Goal: Transaction & Acquisition: Download file/media

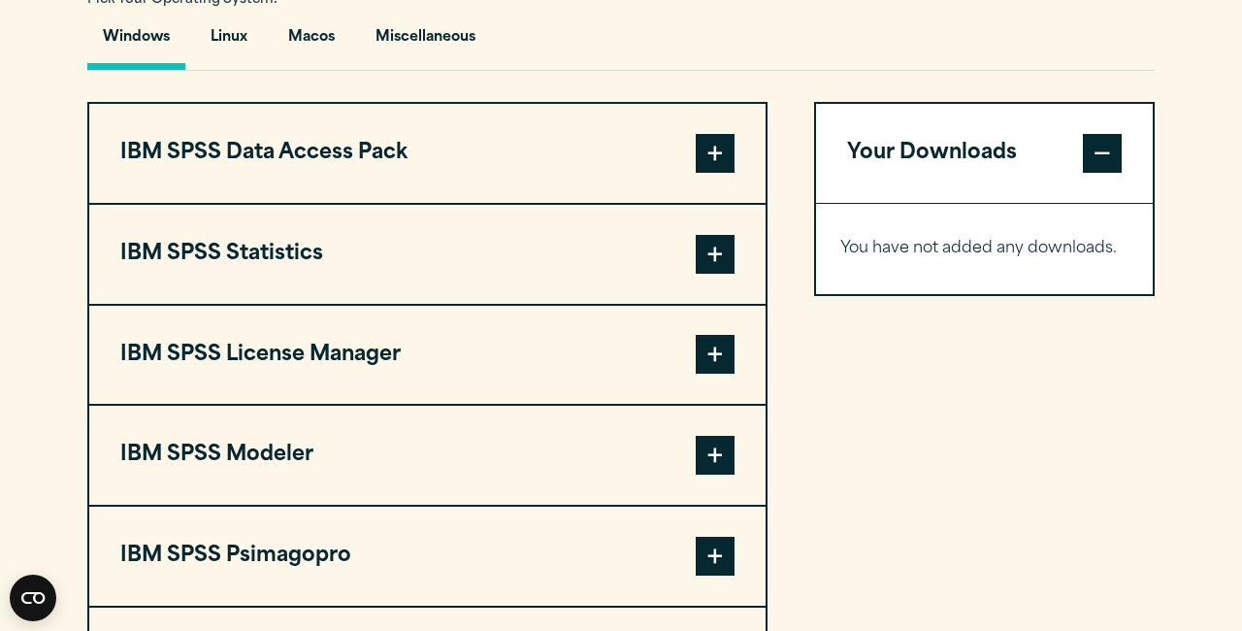
scroll to position [1473, 0]
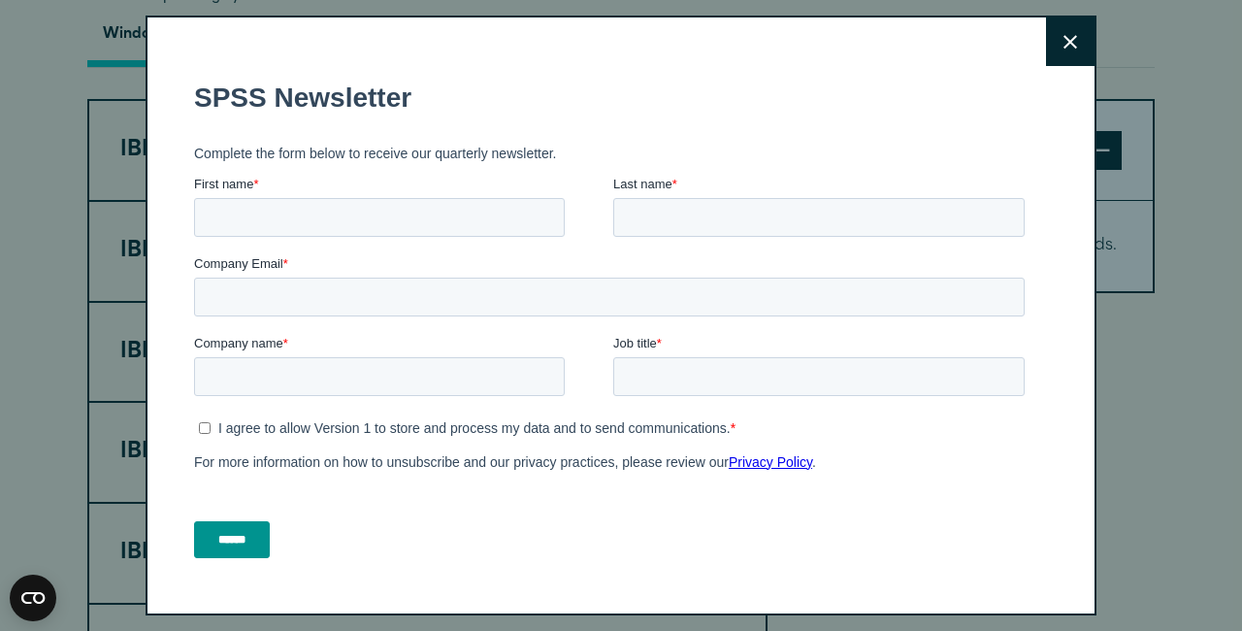
click at [1056, 41] on button "Close" at bounding box center [1070, 41] width 49 height 49
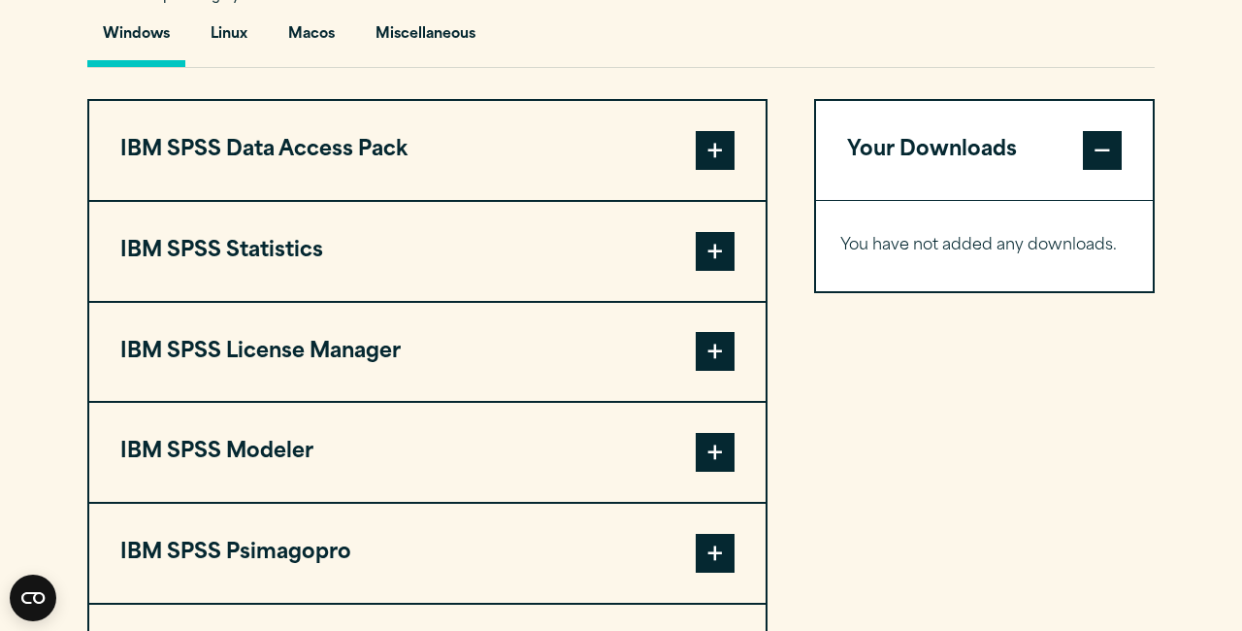
click at [713, 243] on span at bounding box center [715, 251] width 39 height 39
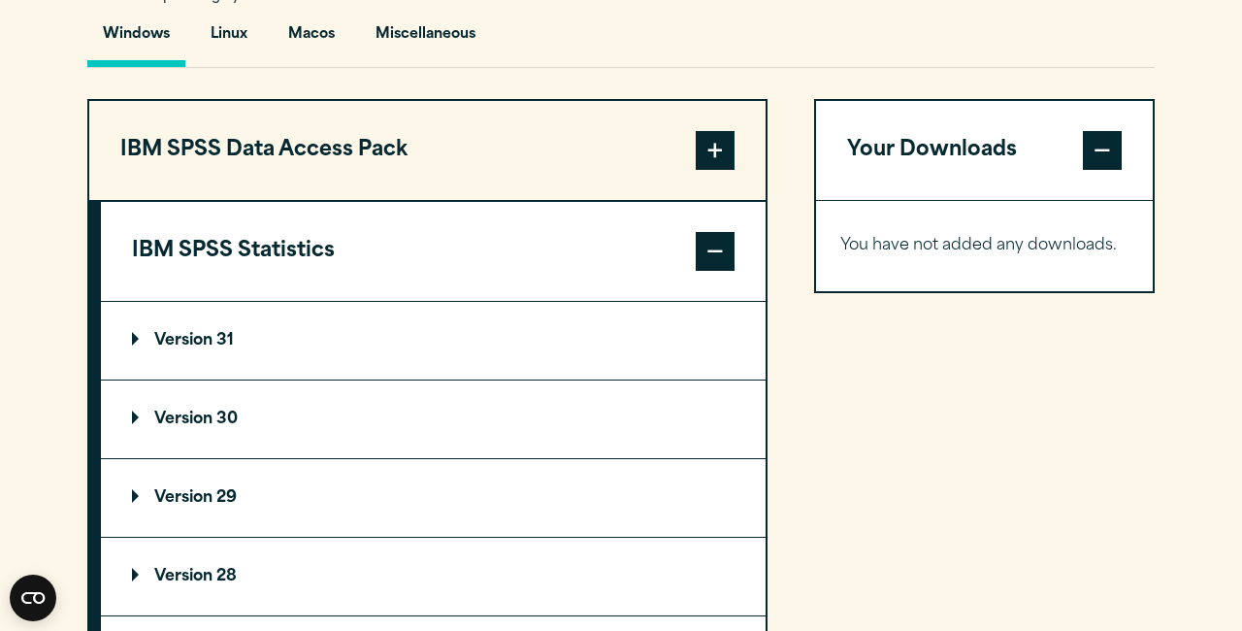
click at [330, 357] on summary "Version 31" at bounding box center [433, 341] width 665 height 78
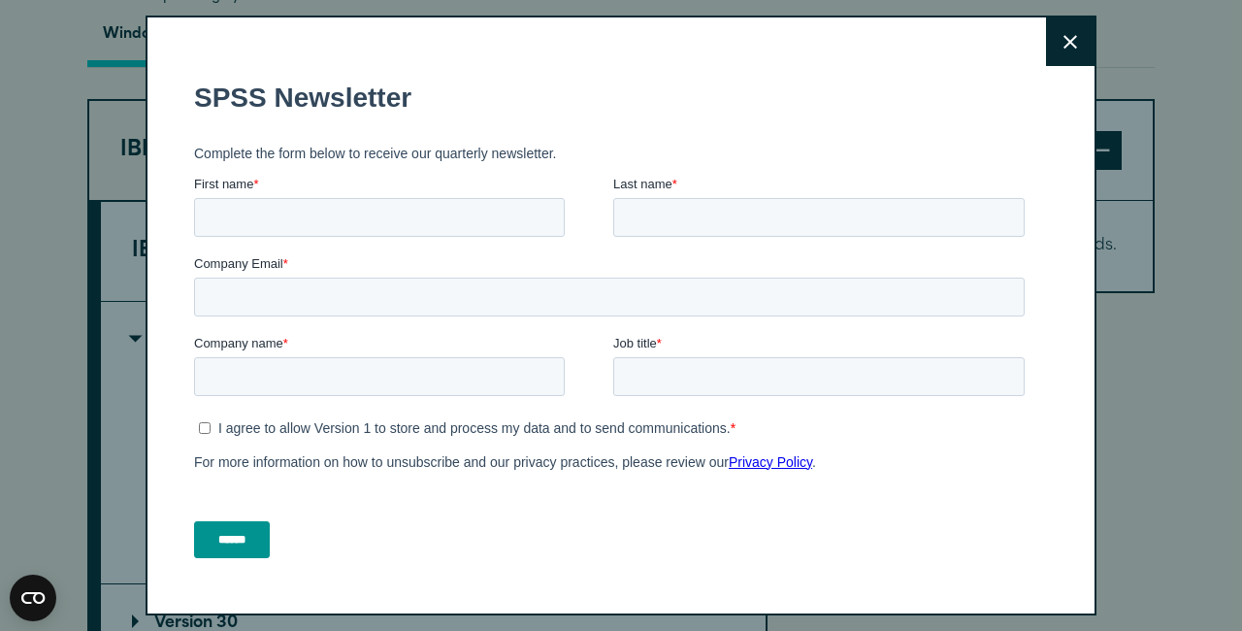
click at [1056, 51] on button "Close" at bounding box center [1070, 41] width 49 height 49
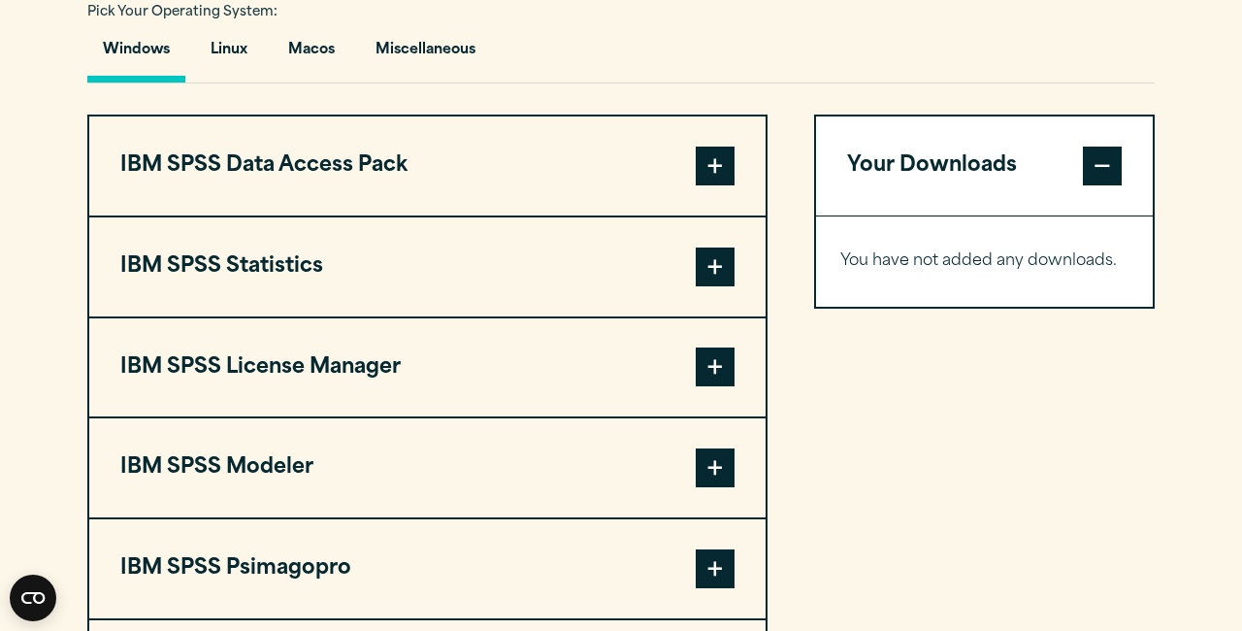
scroll to position [1464, 0]
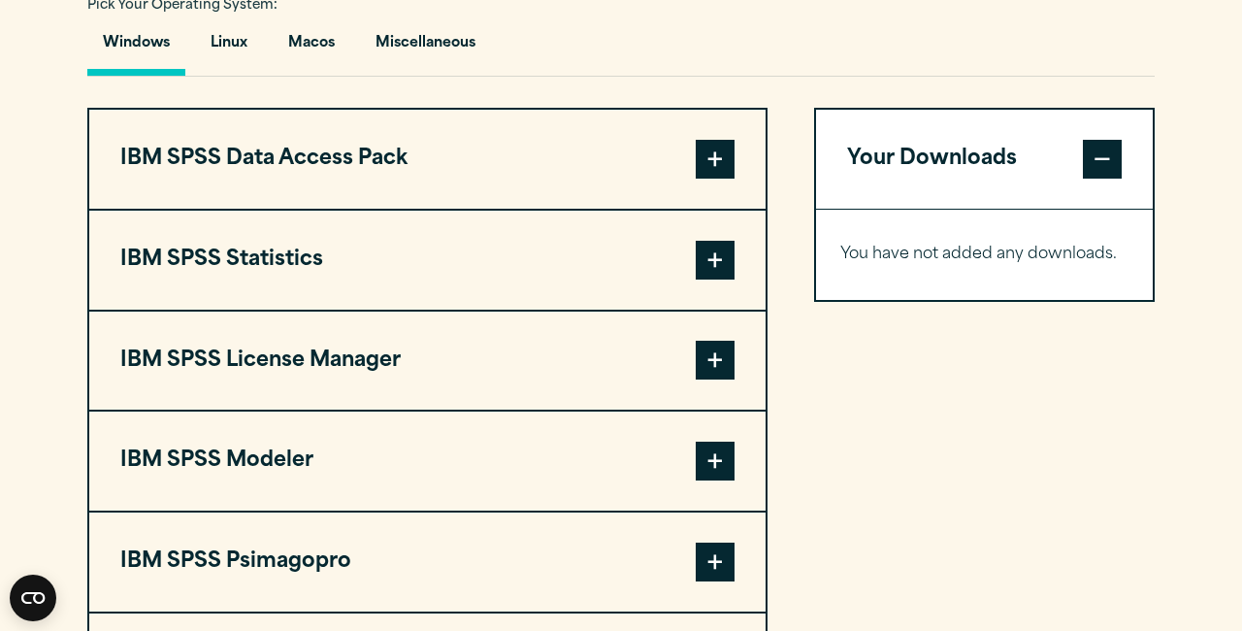
click at [548, 263] on button "IBM SPSS Statistics" at bounding box center [427, 260] width 676 height 99
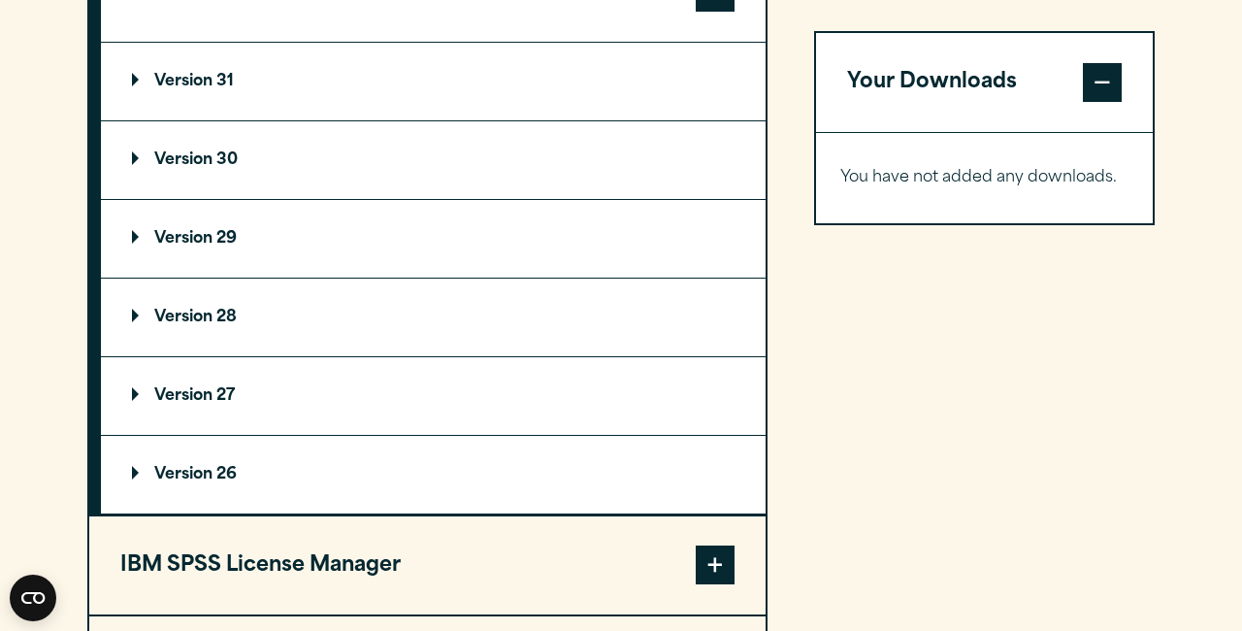
scroll to position [1735, 0]
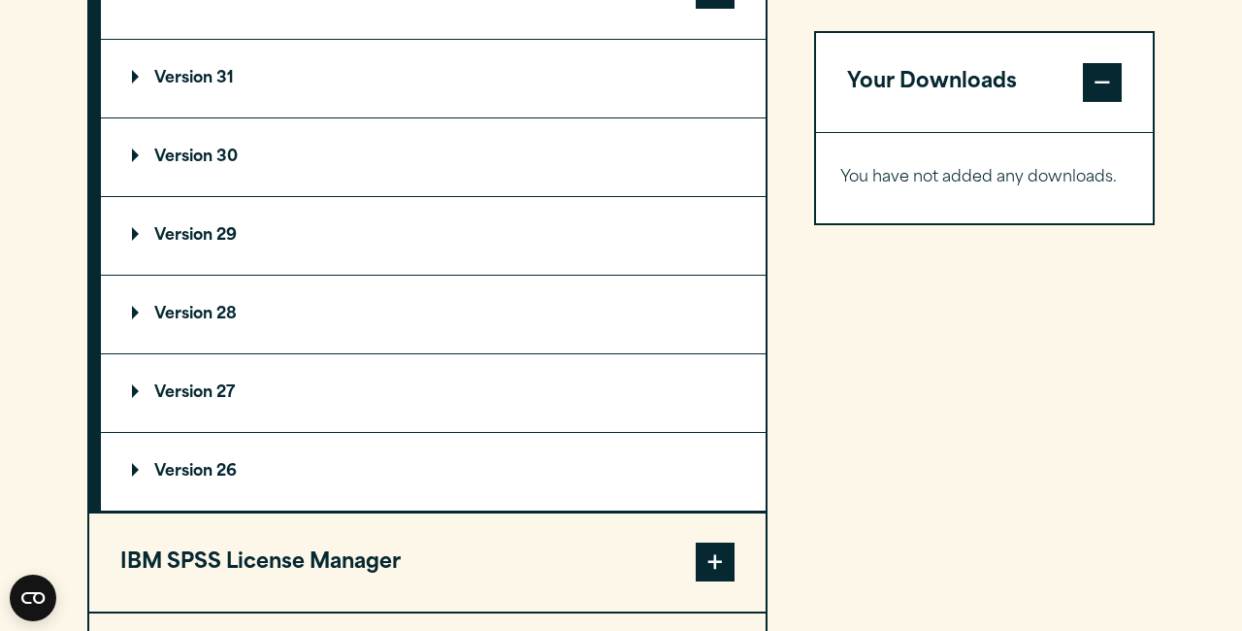
click at [254, 121] on summary "Version 30" at bounding box center [433, 157] width 665 height 78
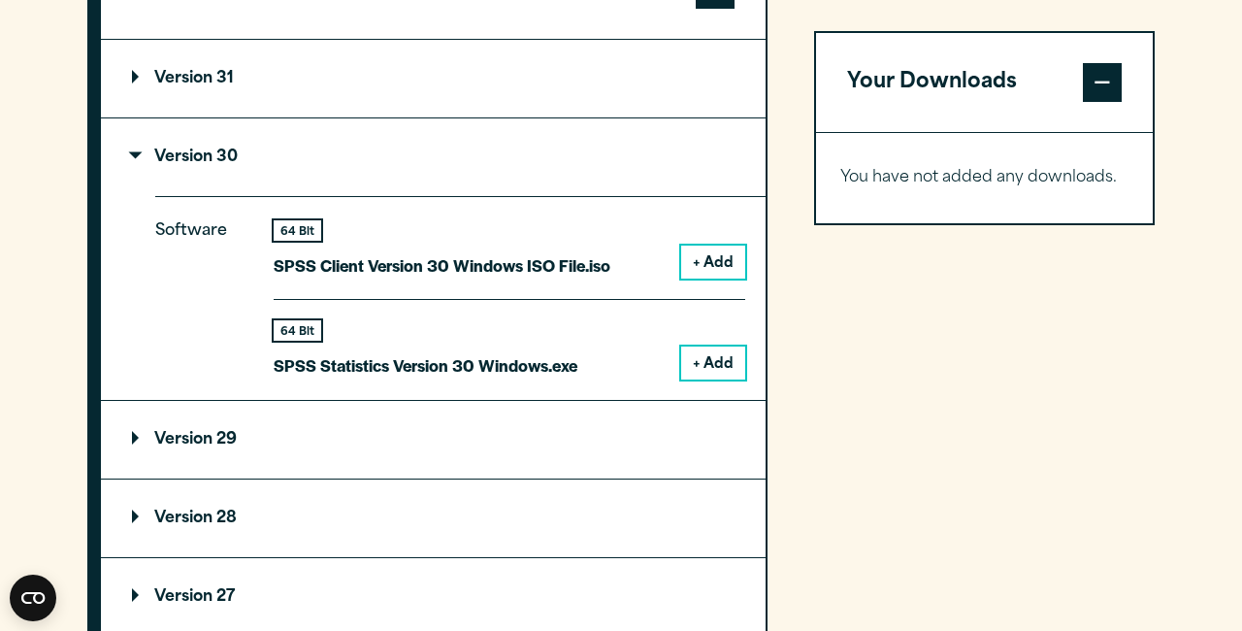
click at [247, 91] on summary "Version 31" at bounding box center [433, 79] width 665 height 78
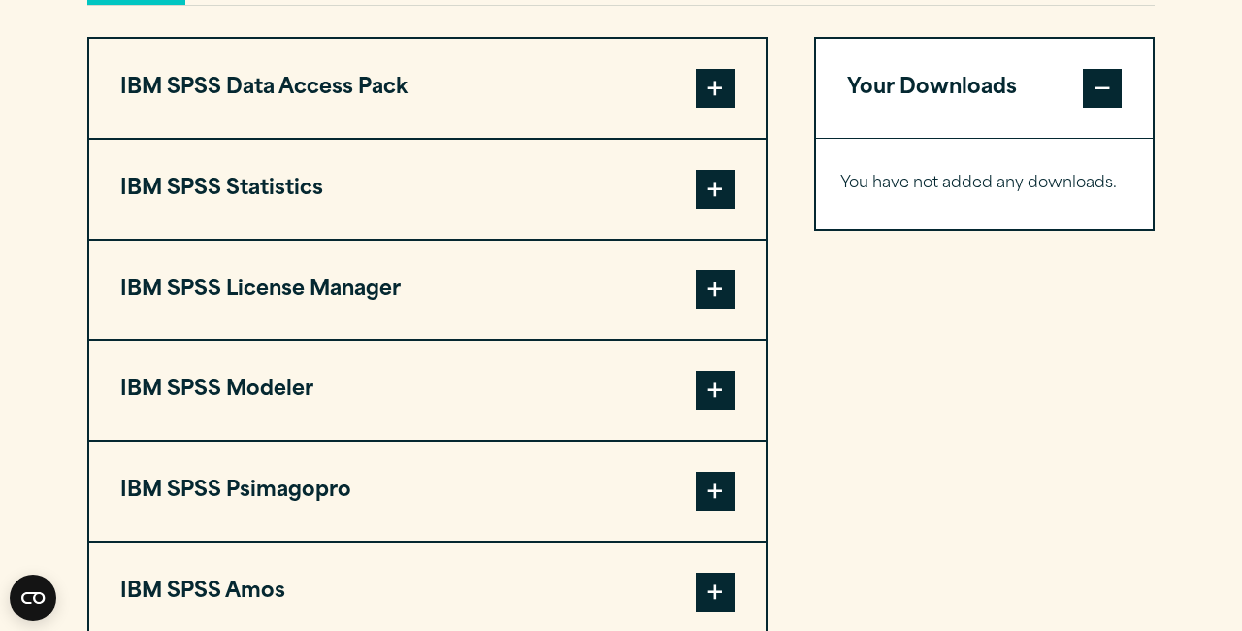
scroll to position [1538, 0]
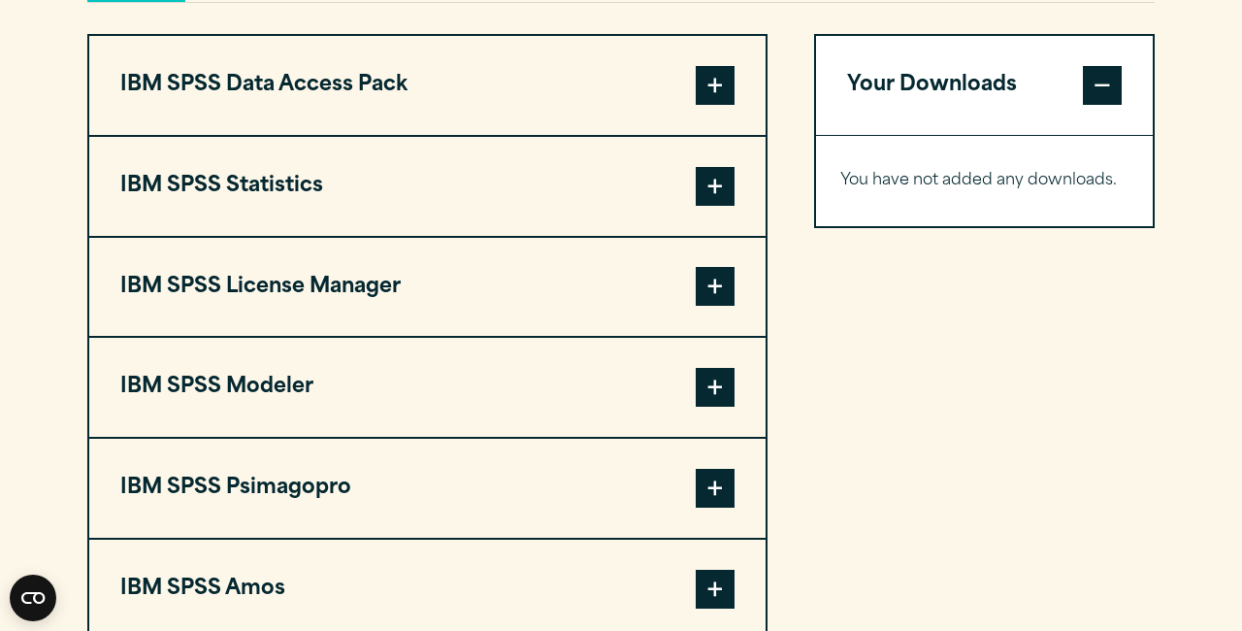
click at [379, 193] on button "IBM SPSS Statistics" at bounding box center [427, 186] width 676 height 99
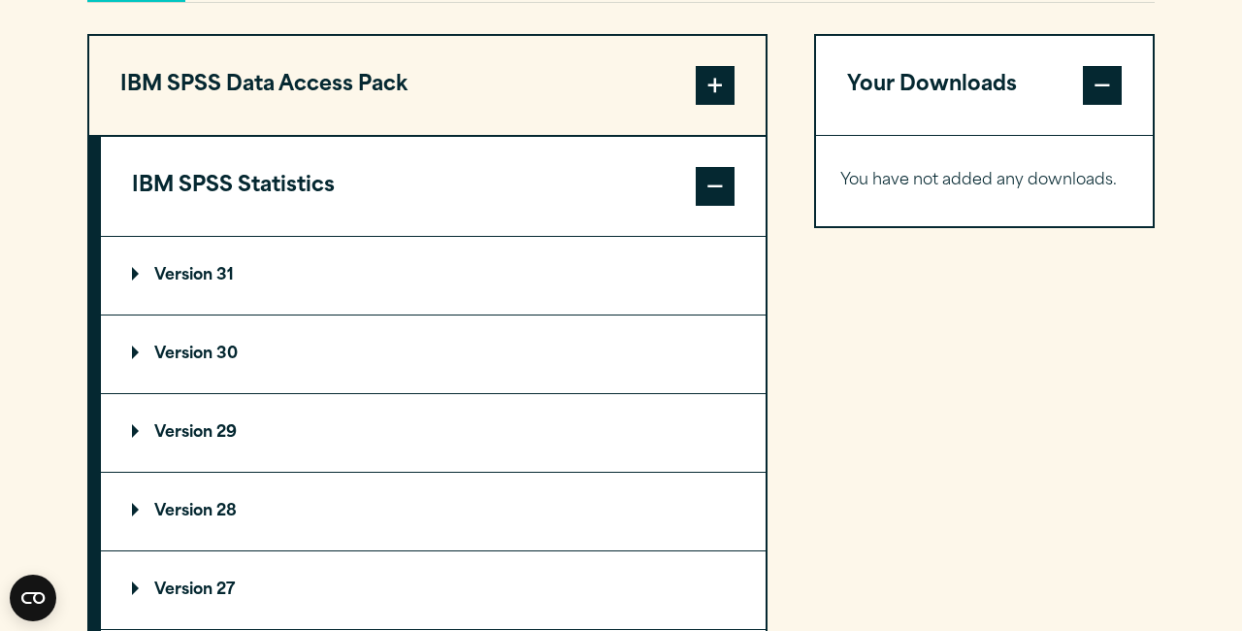
click at [305, 355] on summary "Version 30" at bounding box center [433, 354] width 665 height 78
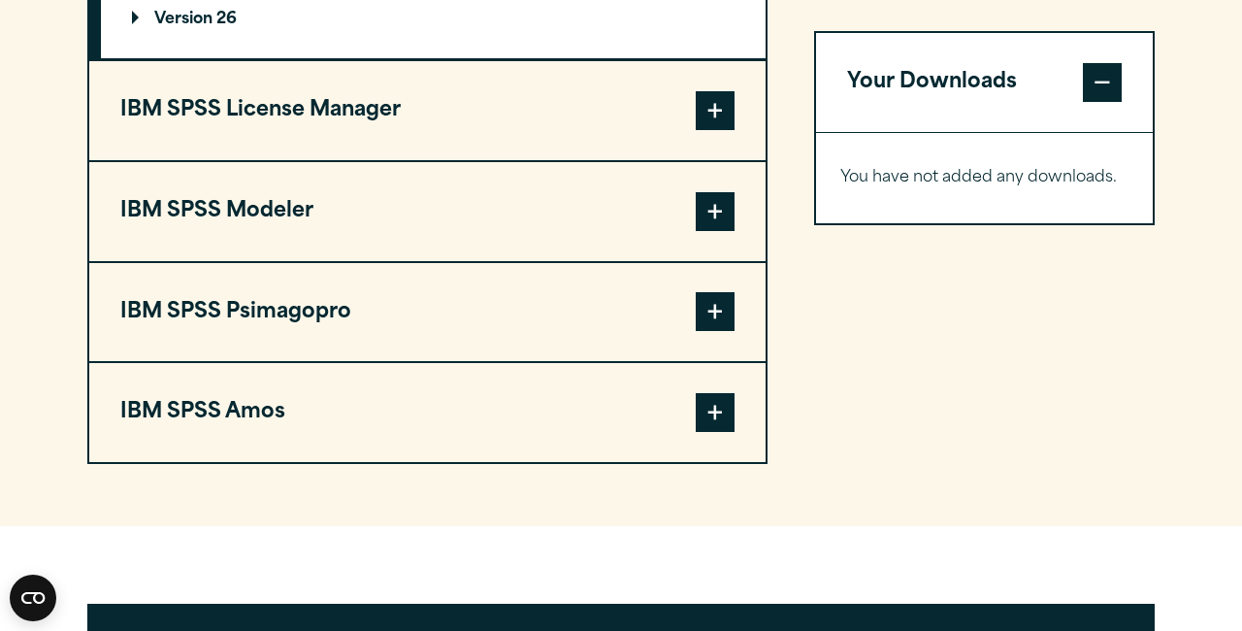
scroll to position [2402, 0]
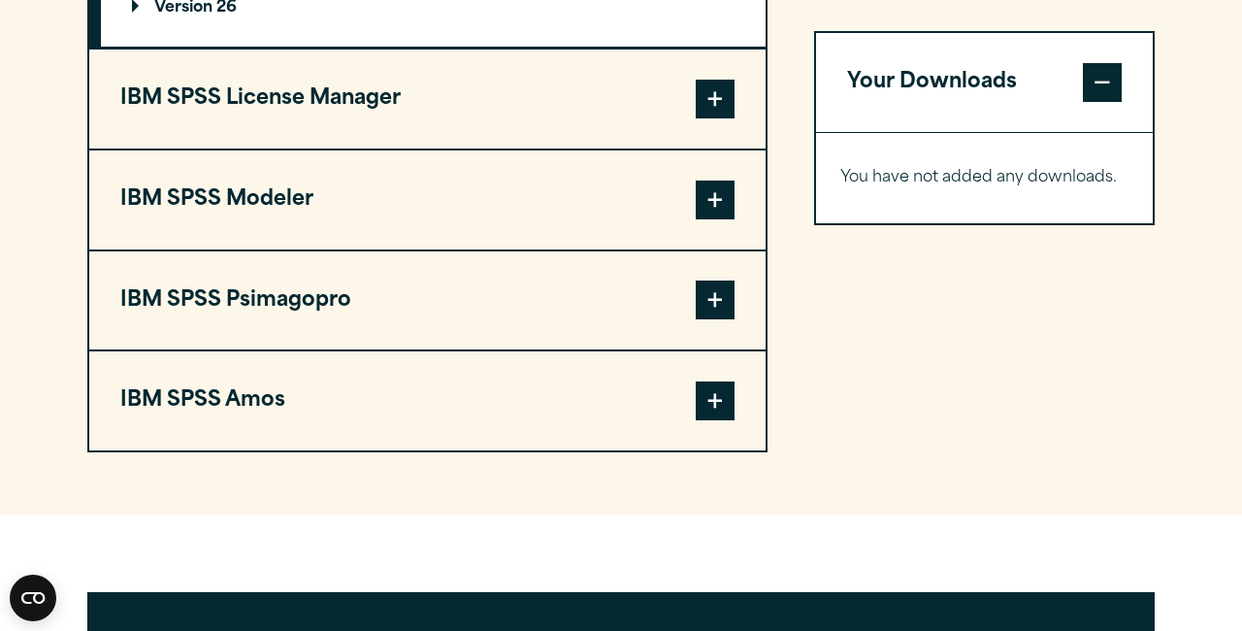
click at [502, 19] on summary "Version 26" at bounding box center [433, 8] width 665 height 78
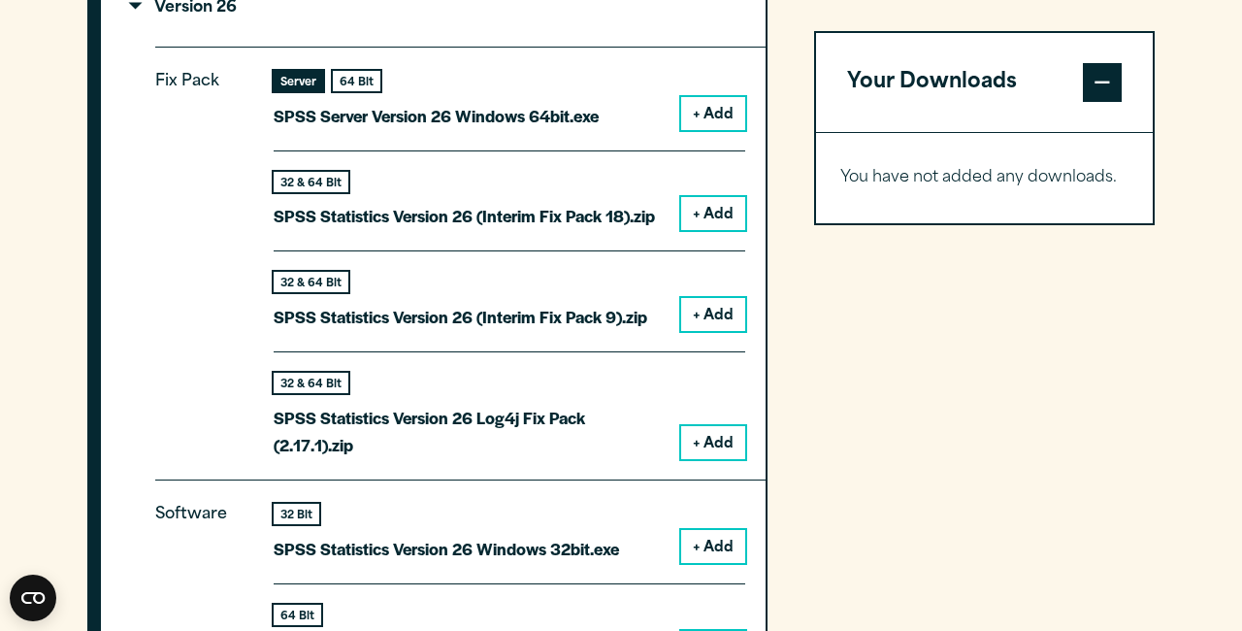
click at [798, 177] on div "IBM SPSS Data Access Pack Version 8 Plugin 32 & 64 Bit Data Access Pack 8.0.zip…" at bounding box center [620, 130] width 1067 height 1920
click at [789, 24] on div "IBM SPSS Data Access Pack Version 8 Plugin 32 & 64 Bit Data Access Pack 8.0.zip…" at bounding box center [620, 130] width 1067 height 1920
click at [389, 21] on summary "Version 26" at bounding box center [433, 8] width 665 height 78
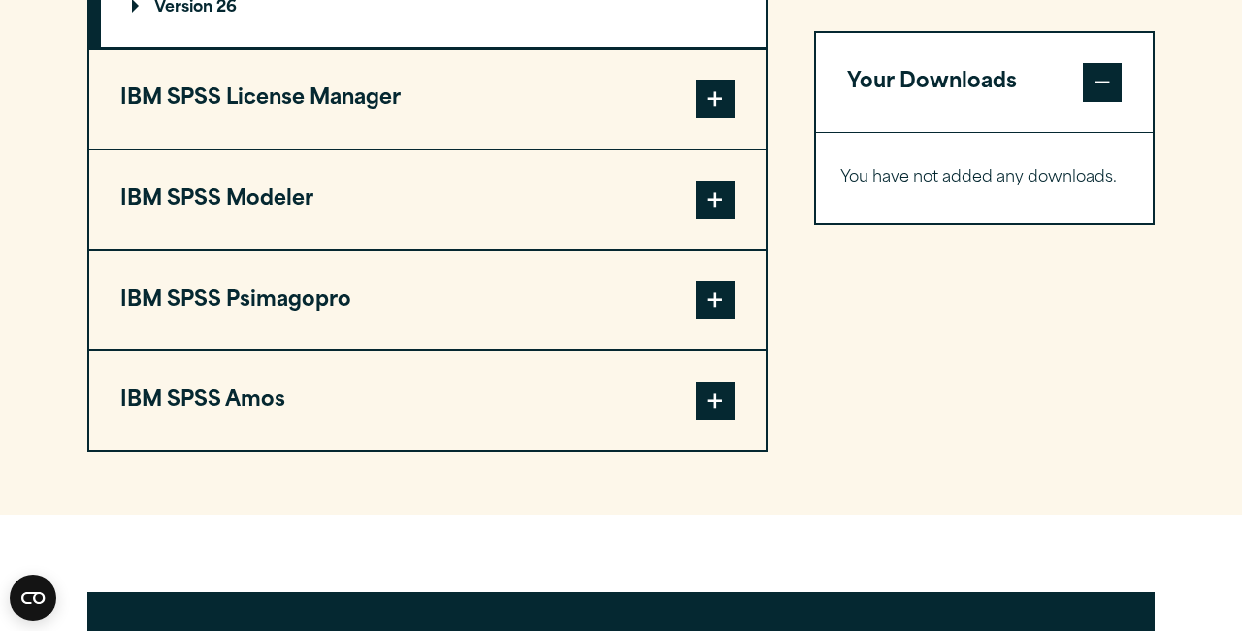
click at [389, 21] on summary "Version 26" at bounding box center [433, 8] width 665 height 78
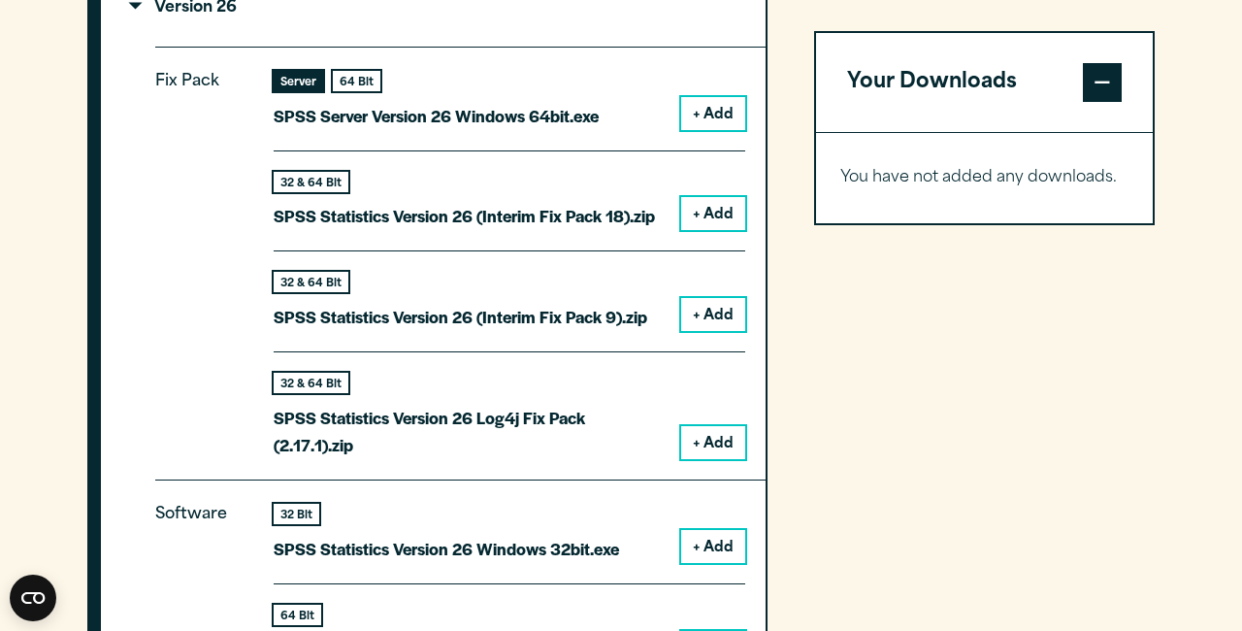
click at [787, 36] on div "IBM SPSS Data Access Pack Version 8 Plugin 32 & 64 Bit Data Access Pack 8.0.zip…" at bounding box center [620, 130] width 1067 height 1920
click at [223, 257] on p "Fix Pack" at bounding box center [198, 255] width 87 height 375
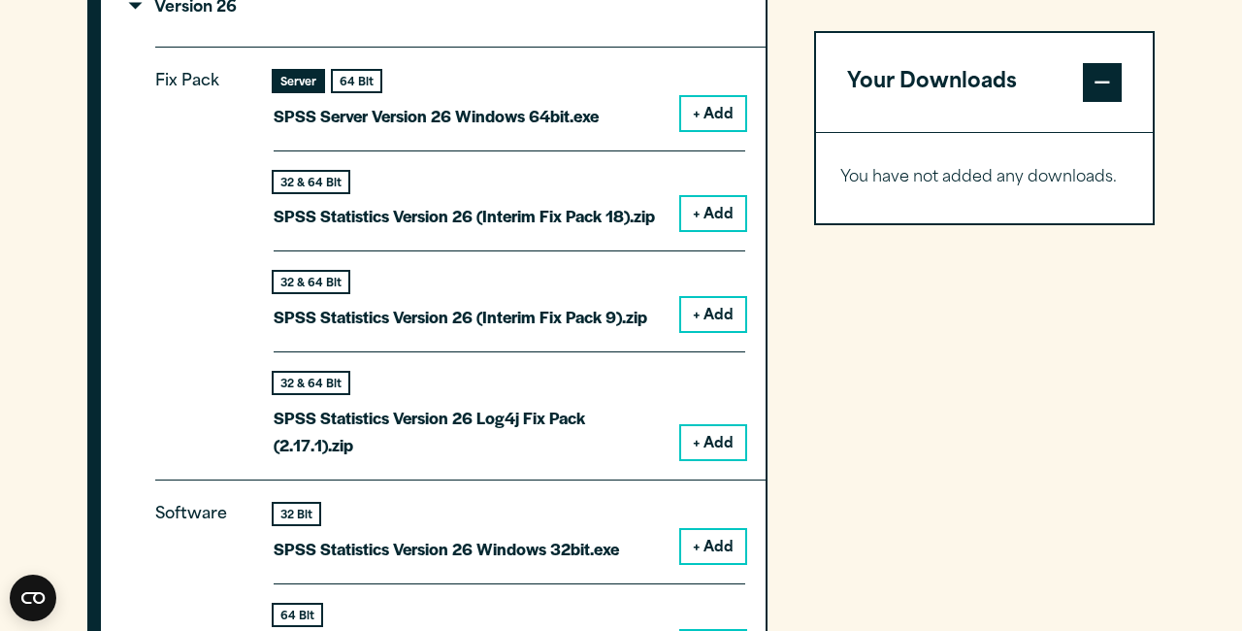
click at [789, 33] on div "IBM SPSS Data Access Pack Version 8 Plugin 32 & 64 Bit Data Access Pack 8.0.zip…" at bounding box center [620, 130] width 1067 height 1920
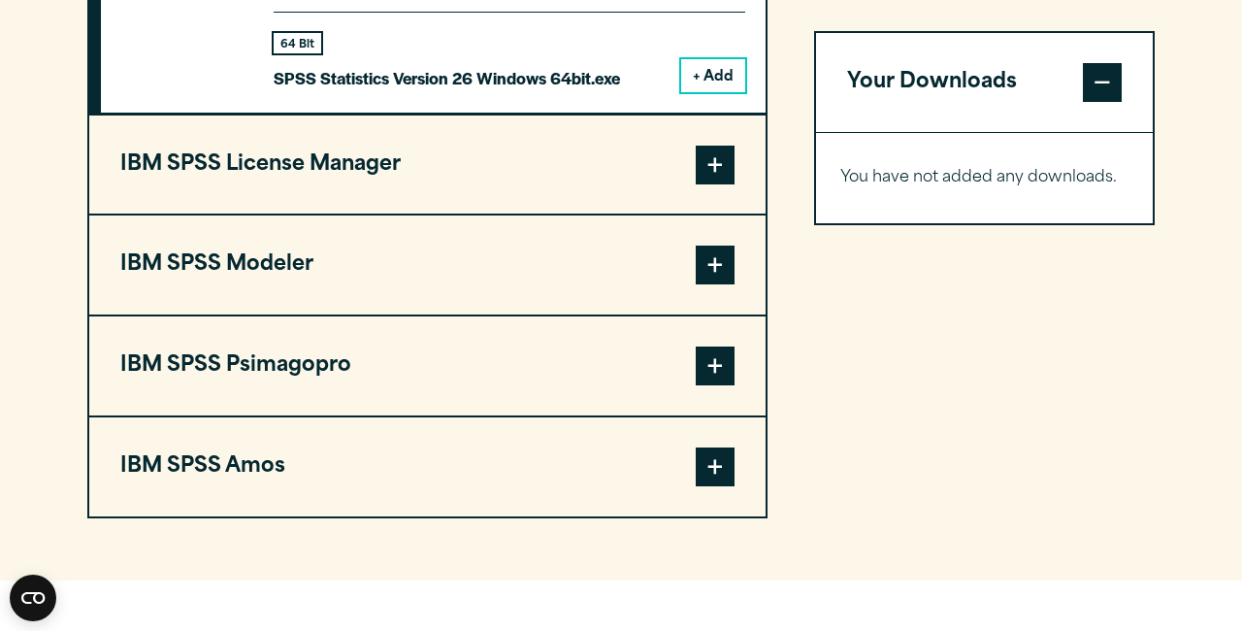
scroll to position [2976, 0]
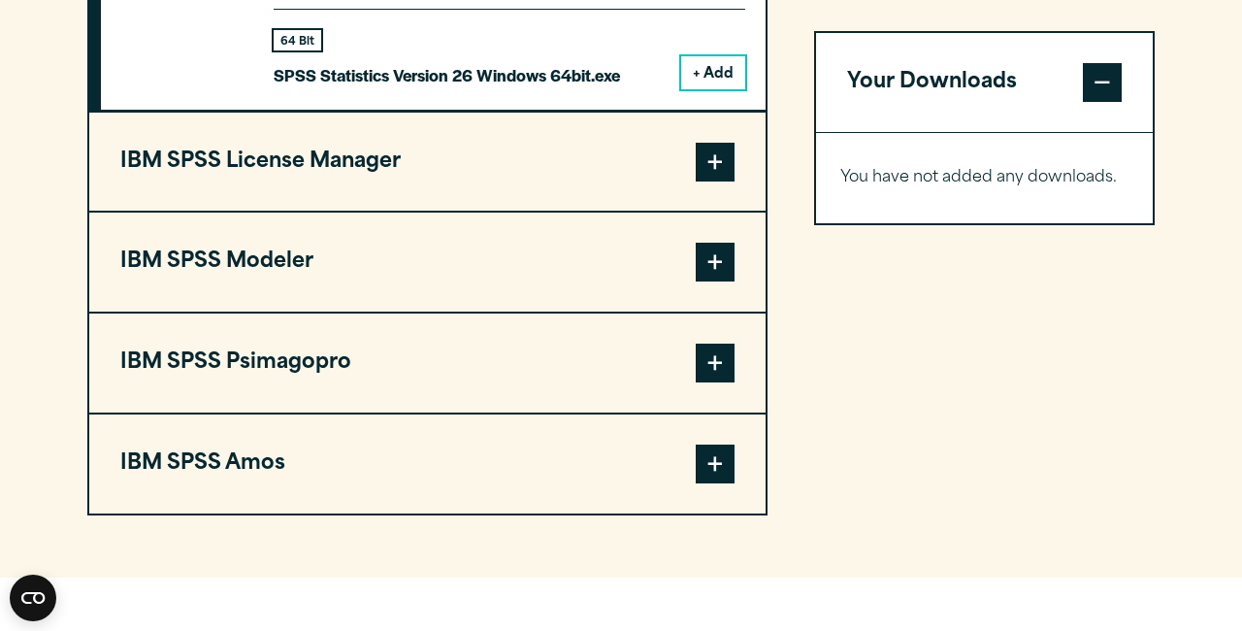
click at [546, 48] on div "64 Bit SPSS Statistics Version 26 Windows 64bit.exe" at bounding box center [447, 59] width 346 height 59
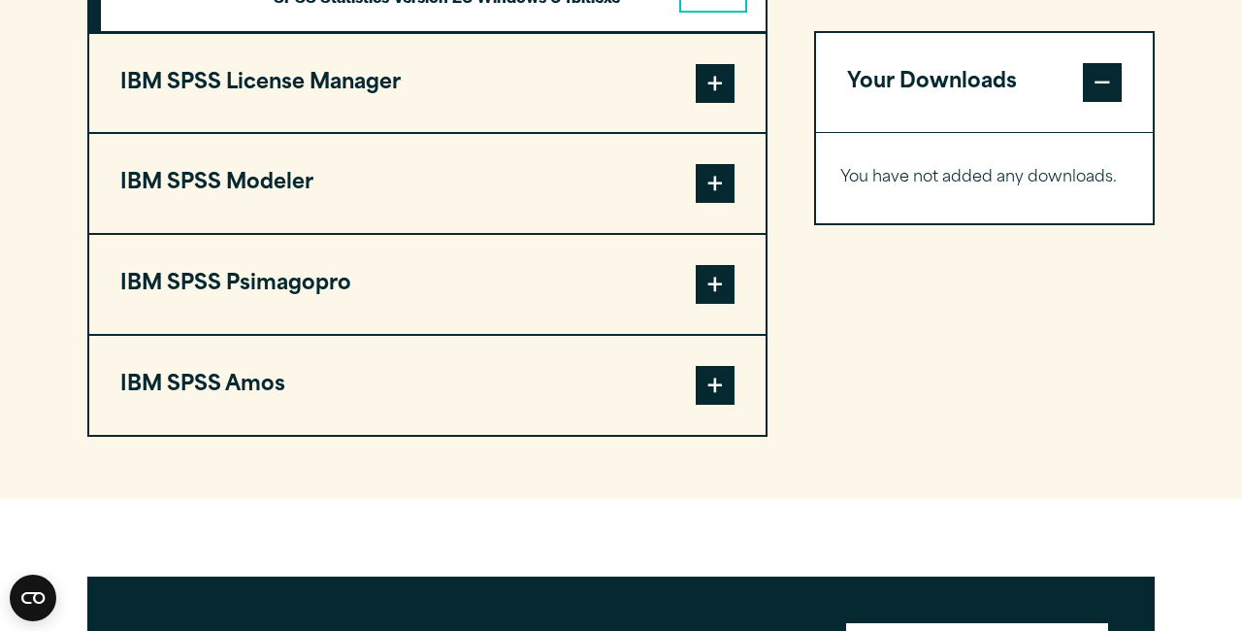
scroll to position [3061, 0]
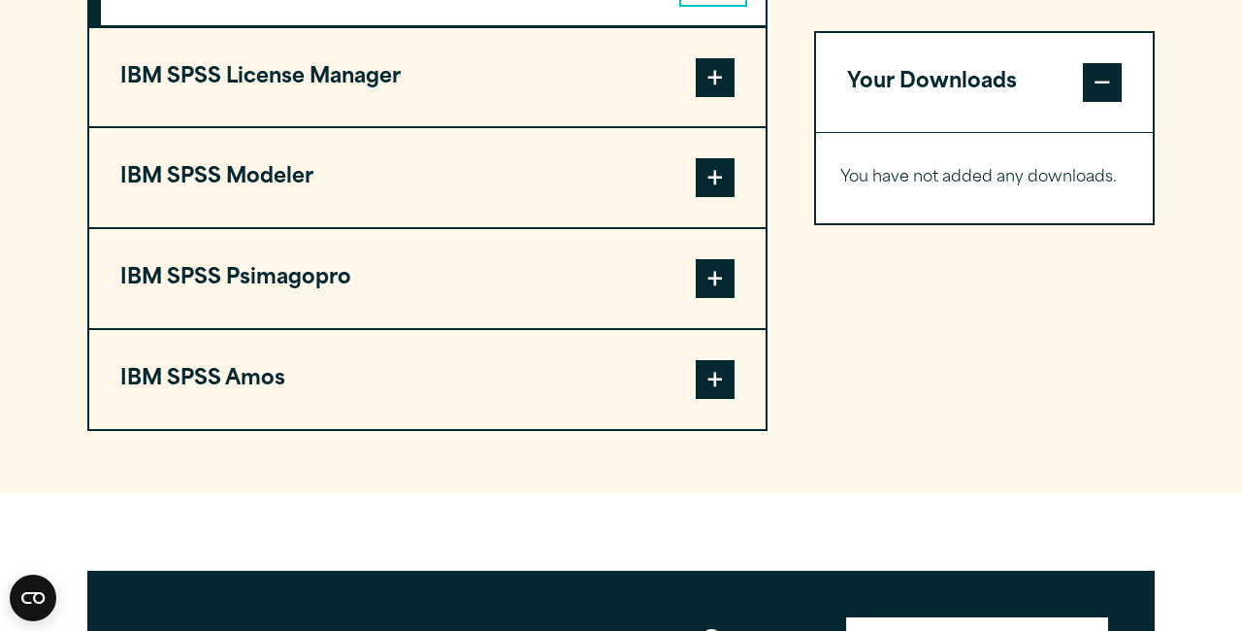
click at [337, 58] on button "IBM SPSS License Manager" at bounding box center [427, 77] width 676 height 99
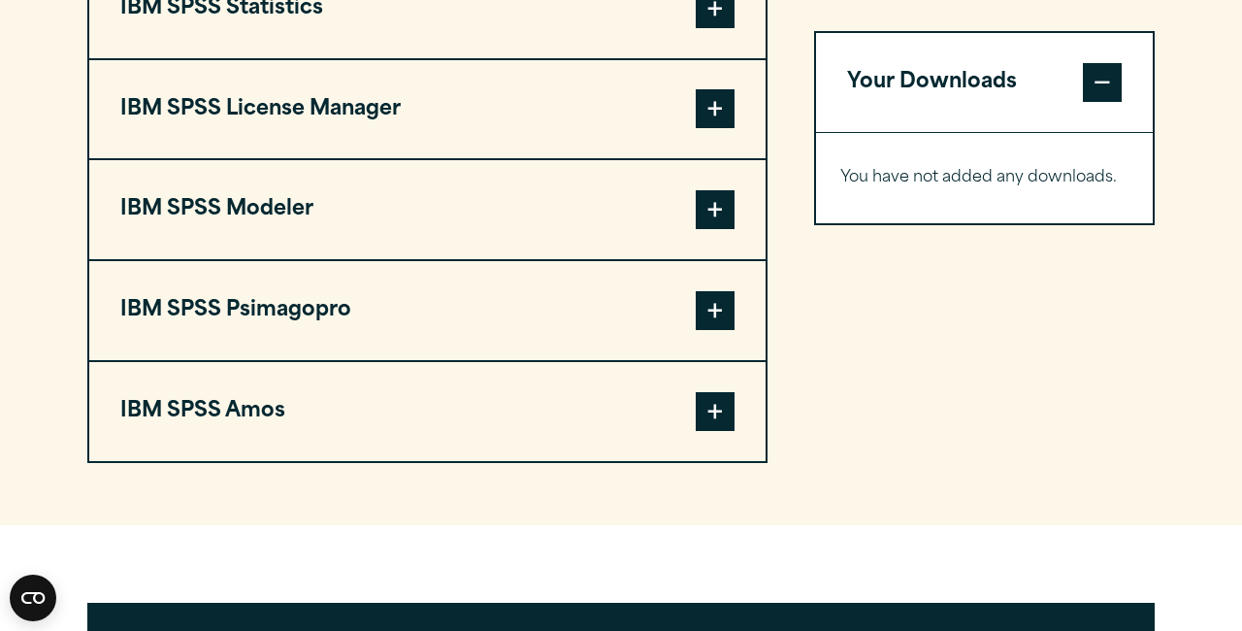
scroll to position [1724, 0]
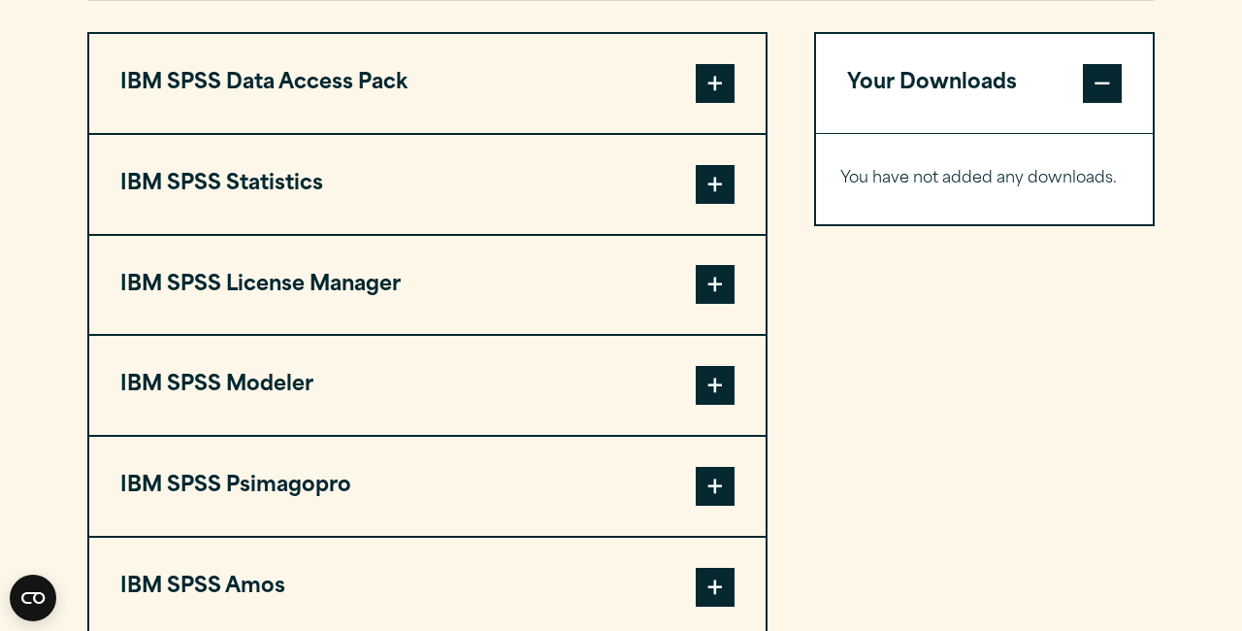
scroll to position [1541, 0]
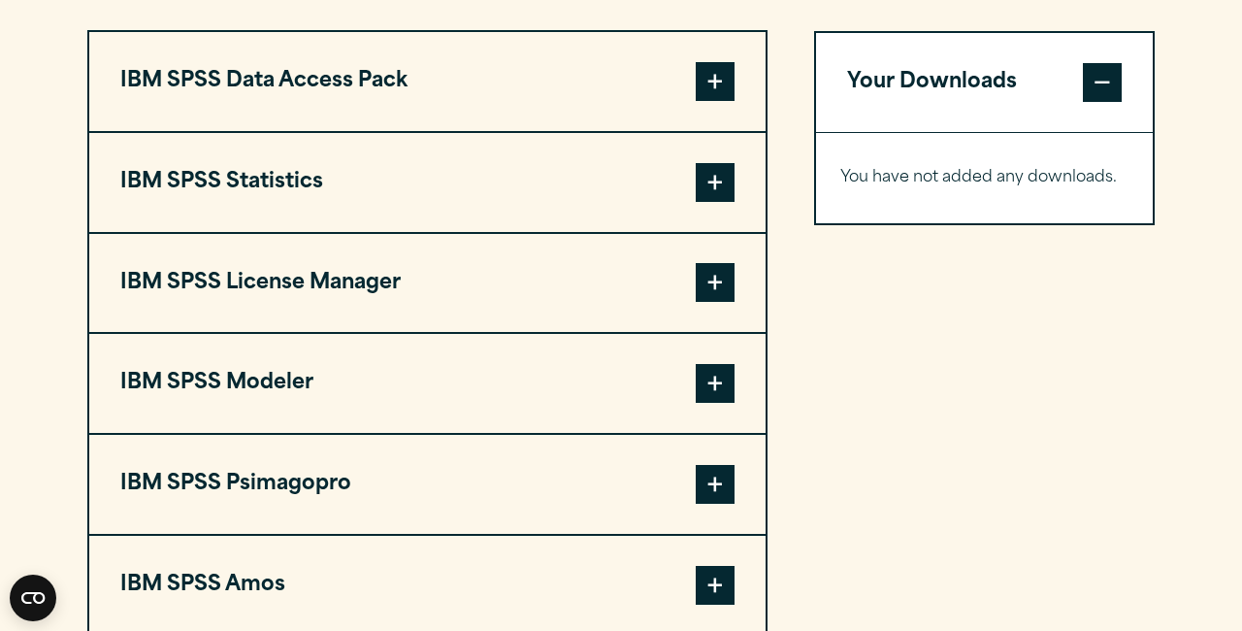
click at [260, 71] on button "IBM SPSS Data Access Pack" at bounding box center [427, 81] width 676 height 99
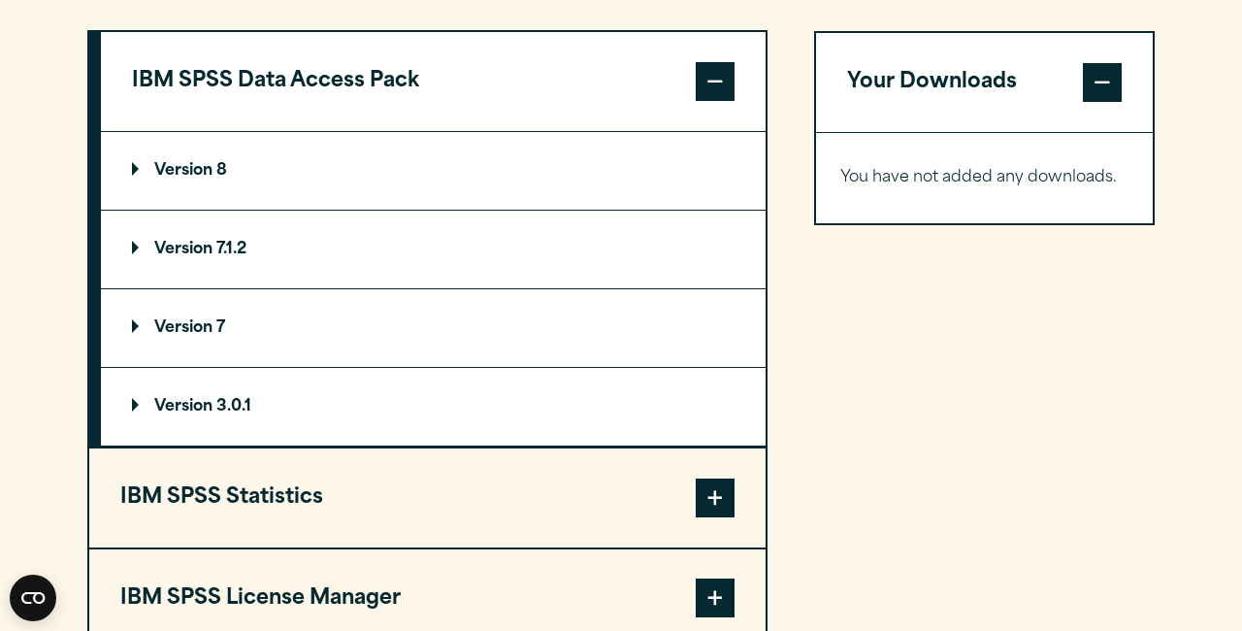
click at [1226, 136] on section "Select your software downloads Use the table below to find and navigate to your…" at bounding box center [621, 341] width 1242 height 1345
click at [1046, 444] on div "Your Downloads You have not added any downloads. Download 0 Items" at bounding box center [984, 491] width 341 height 922
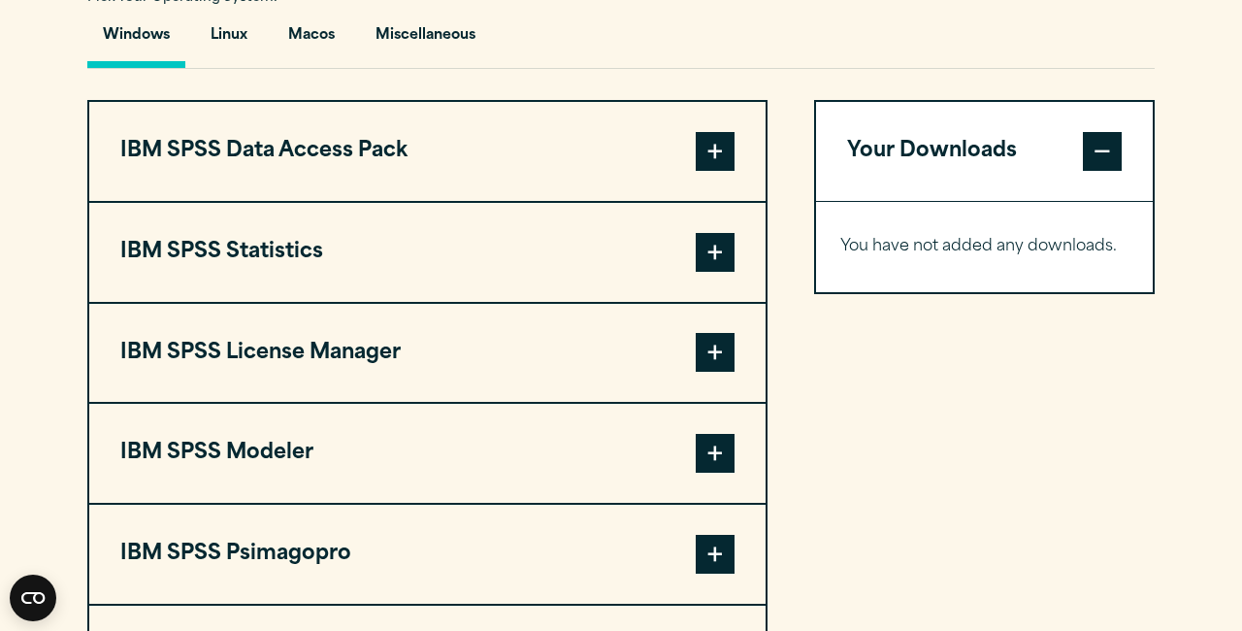
scroll to position [1477, 0]
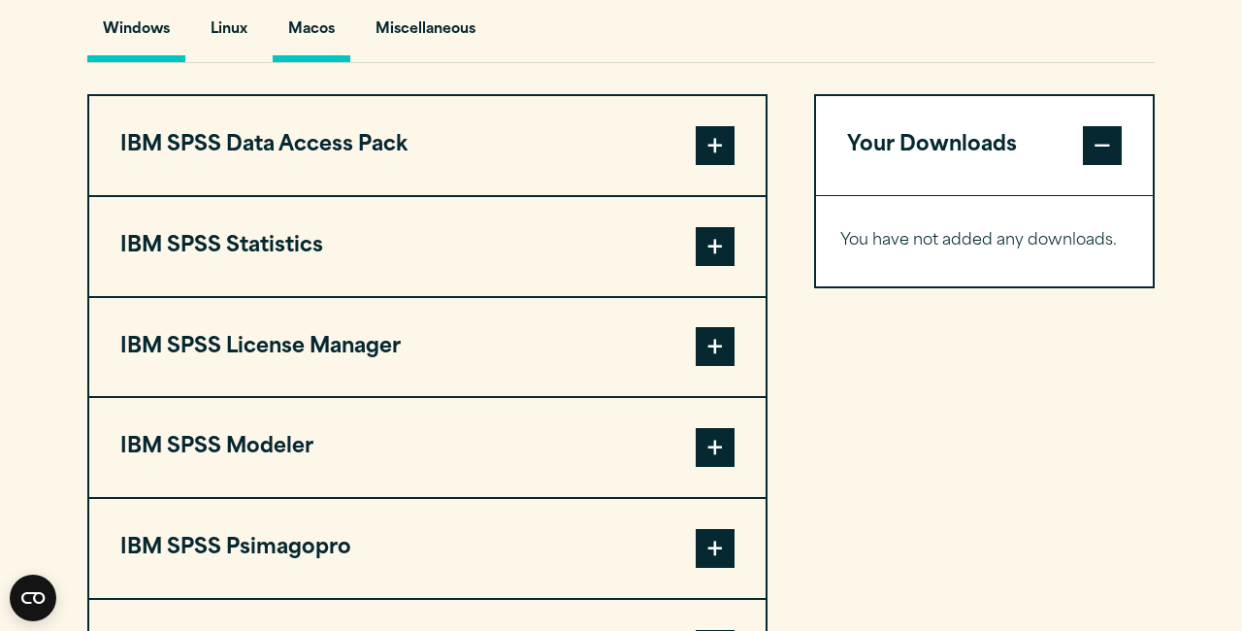
click at [309, 33] on button "Macos" at bounding box center [312, 34] width 78 height 55
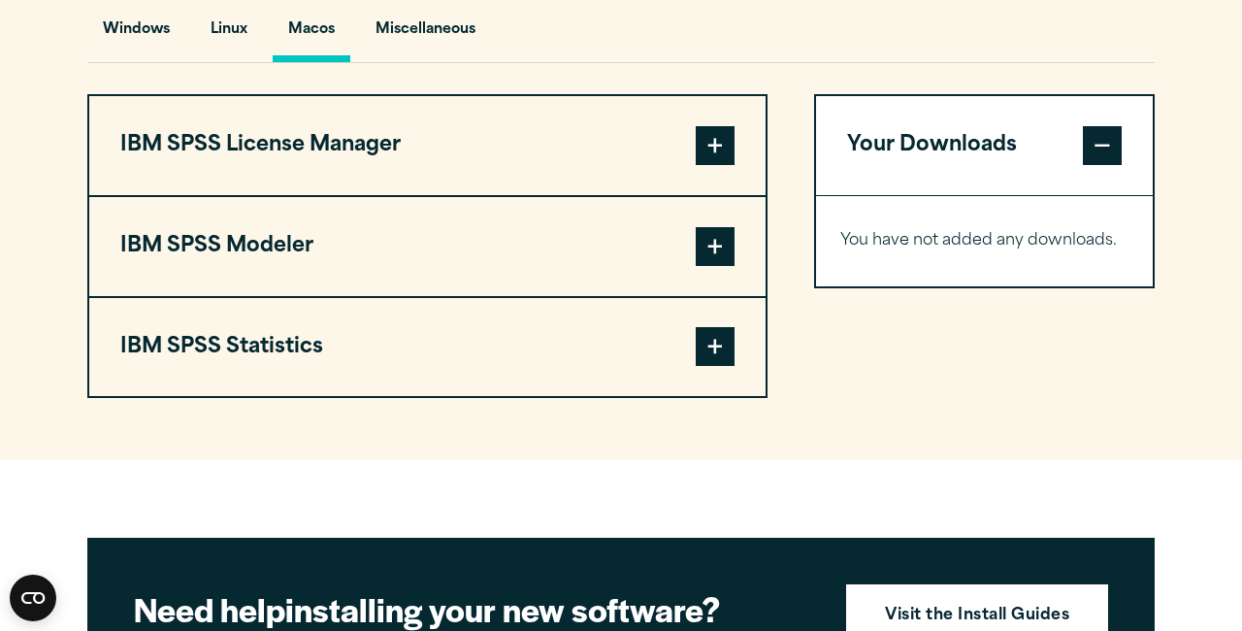
click at [285, 151] on button "IBM SPSS License Manager" at bounding box center [427, 145] width 676 height 99
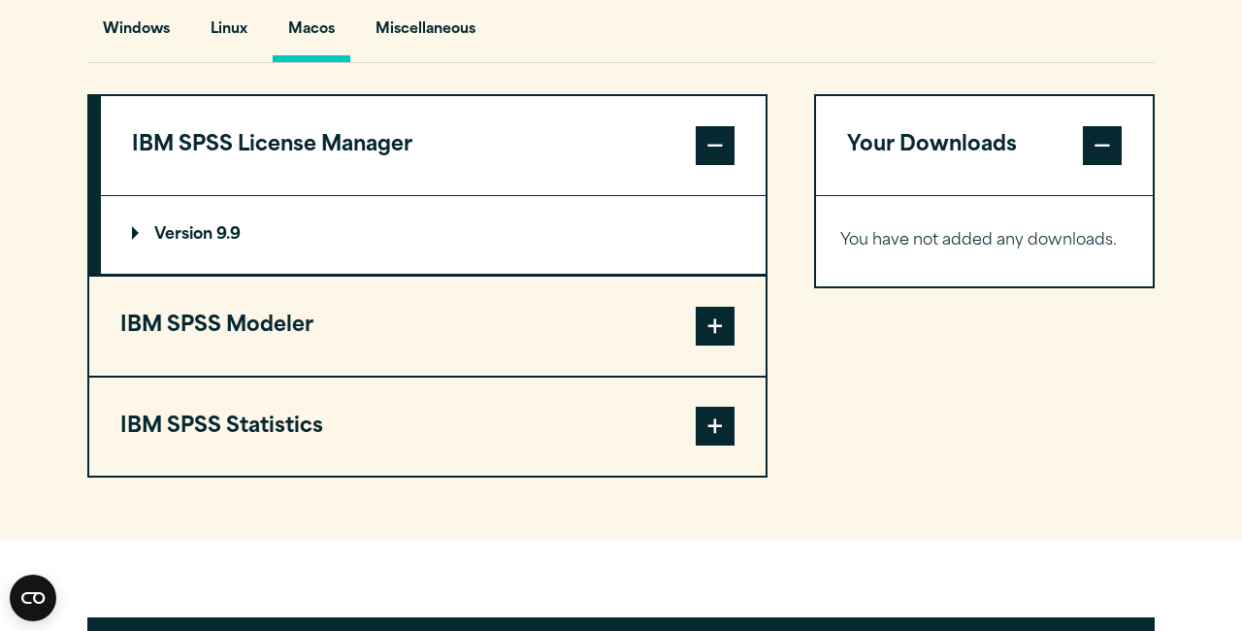
click at [240, 414] on button "IBM SPSS Statistics" at bounding box center [427, 426] width 676 height 99
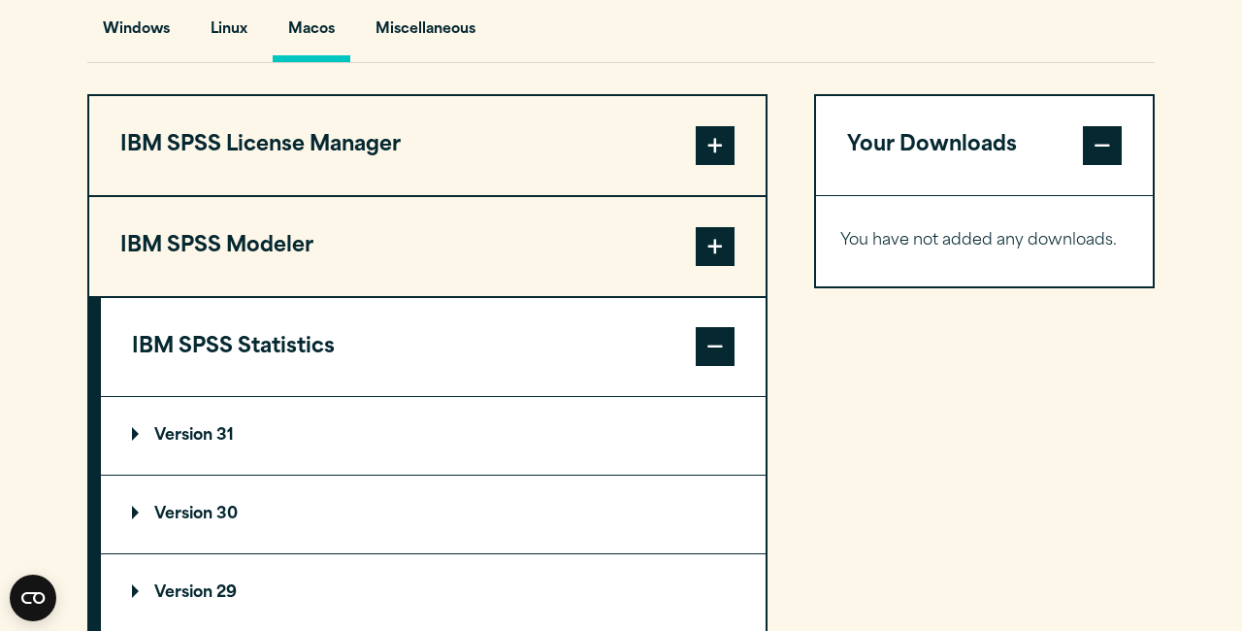
click at [236, 511] on p "Version 30" at bounding box center [185, 514] width 106 height 16
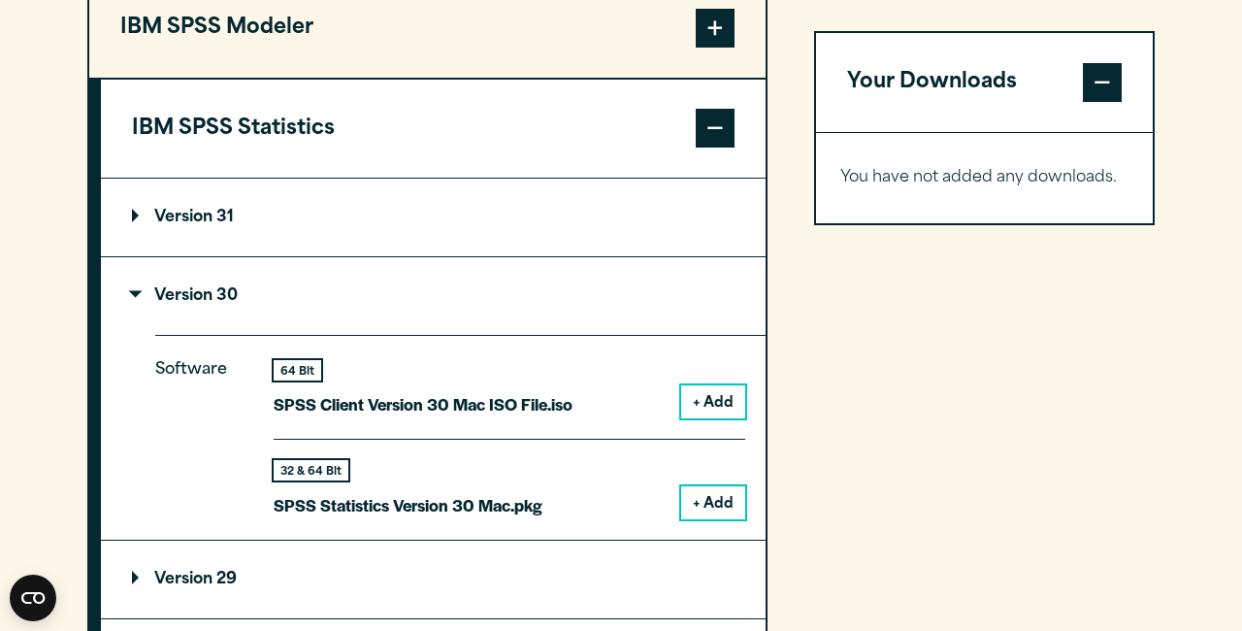
scroll to position [1708, 0]
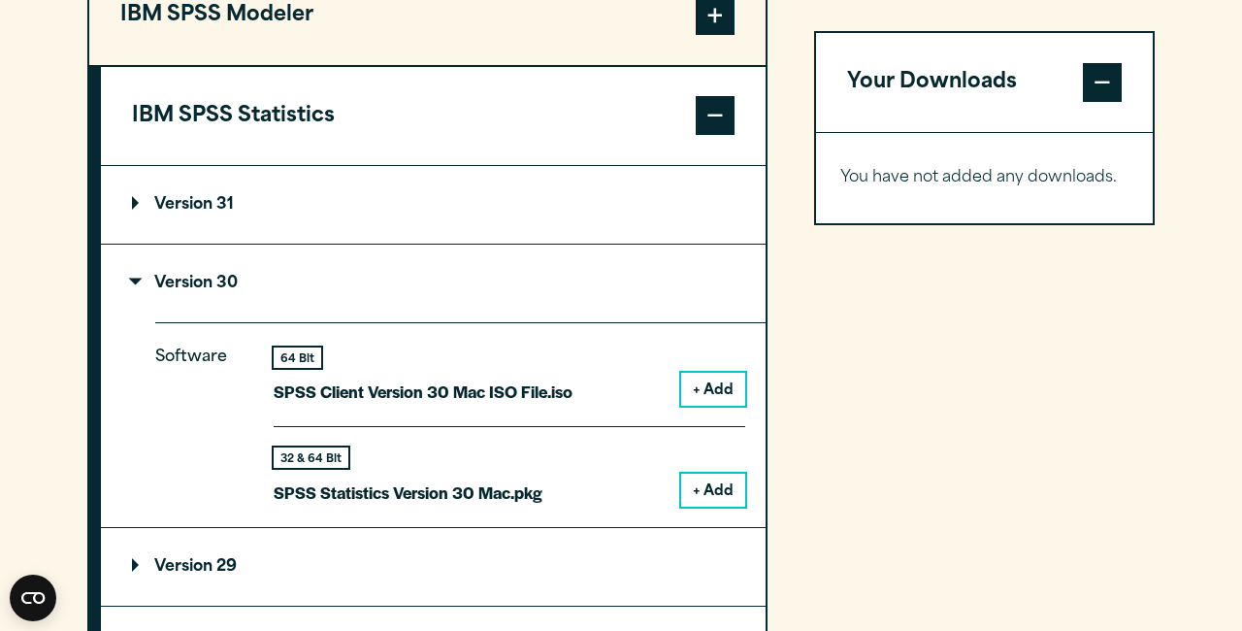
click at [712, 474] on button "+ Add" at bounding box center [713, 489] width 64 height 33
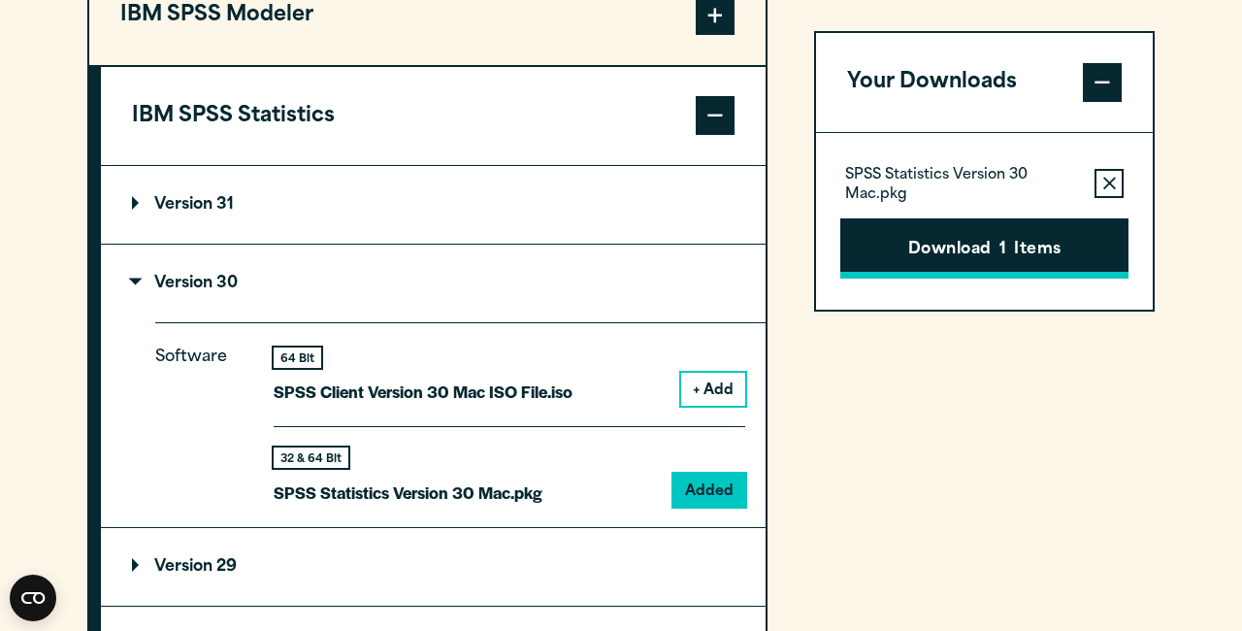
click at [971, 246] on button "Download 1 Items" at bounding box center [984, 248] width 288 height 60
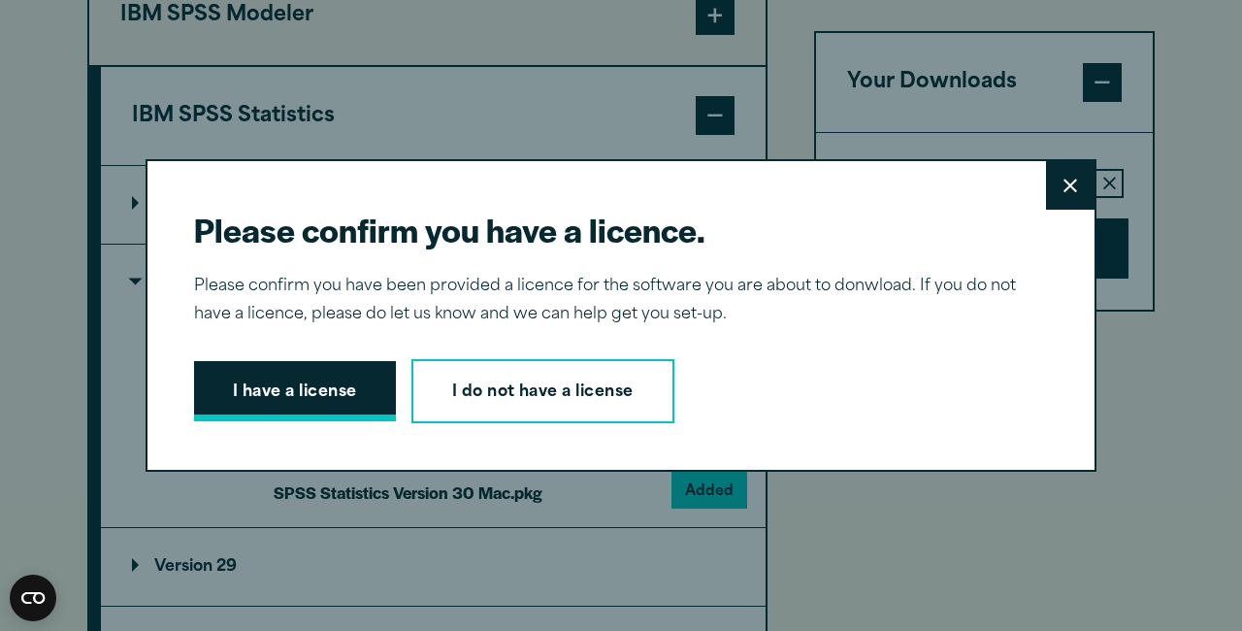
click at [370, 384] on button "I have a license" at bounding box center [295, 391] width 202 height 60
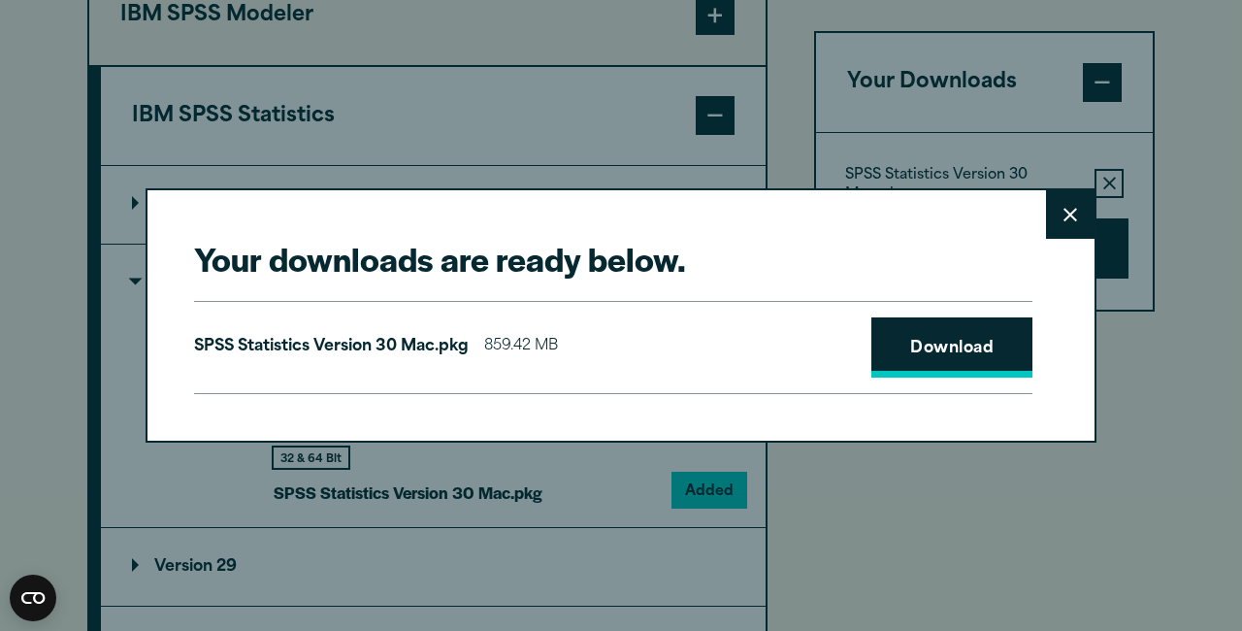
click at [972, 347] on link "Download" at bounding box center [951, 347] width 161 height 60
click at [702, 588] on div "Your downloads are ready below. Close SPSS Statistics Version 30 Mac.pkg 859.42…" at bounding box center [621, 315] width 1242 height 631
